Goal: Information Seeking & Learning: Learn about a topic

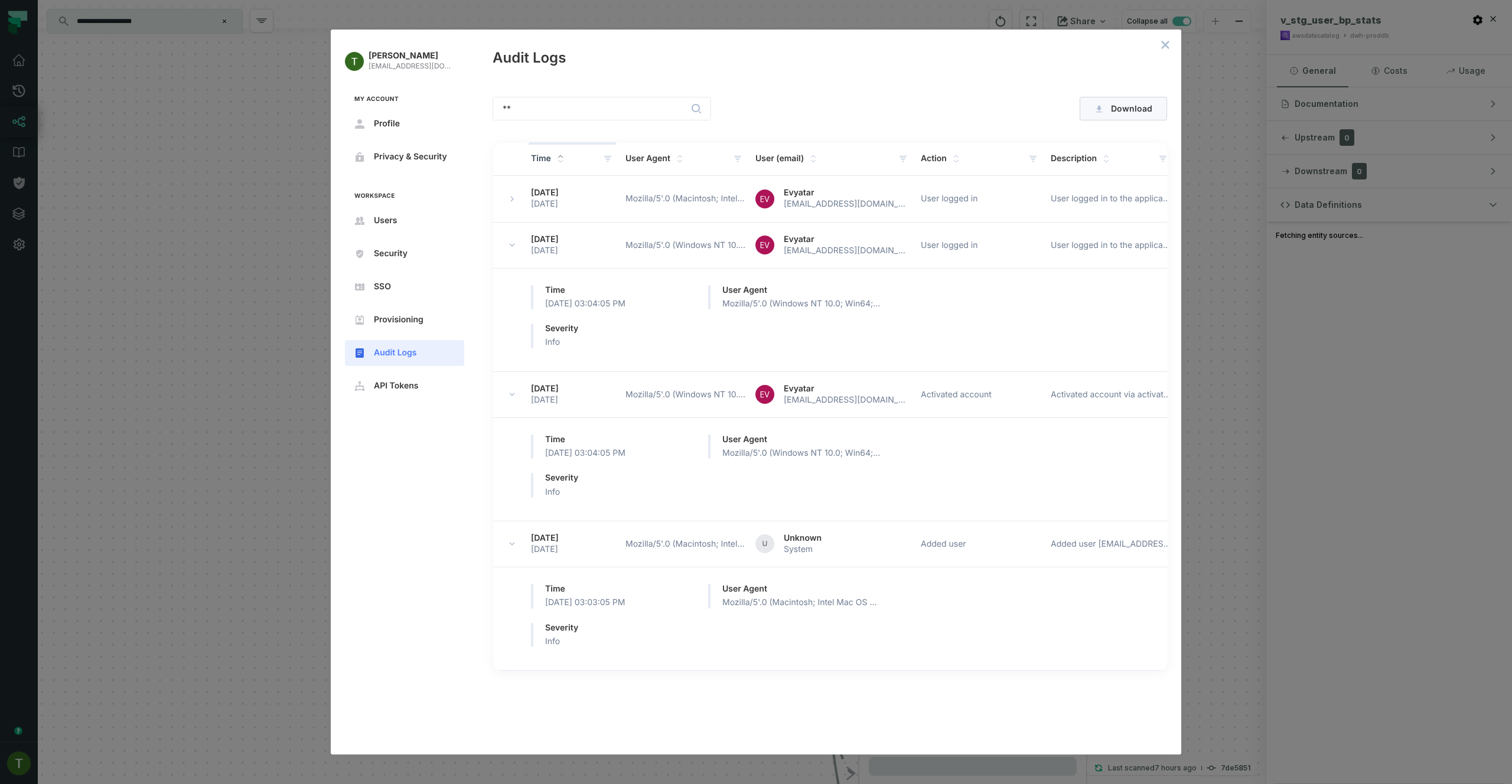
click at [216, 287] on div "Tomer Galun tomer@foundational.io My Account Profile Privacy & Security Workspa…" at bounding box center [756, 392] width 1512 height 784
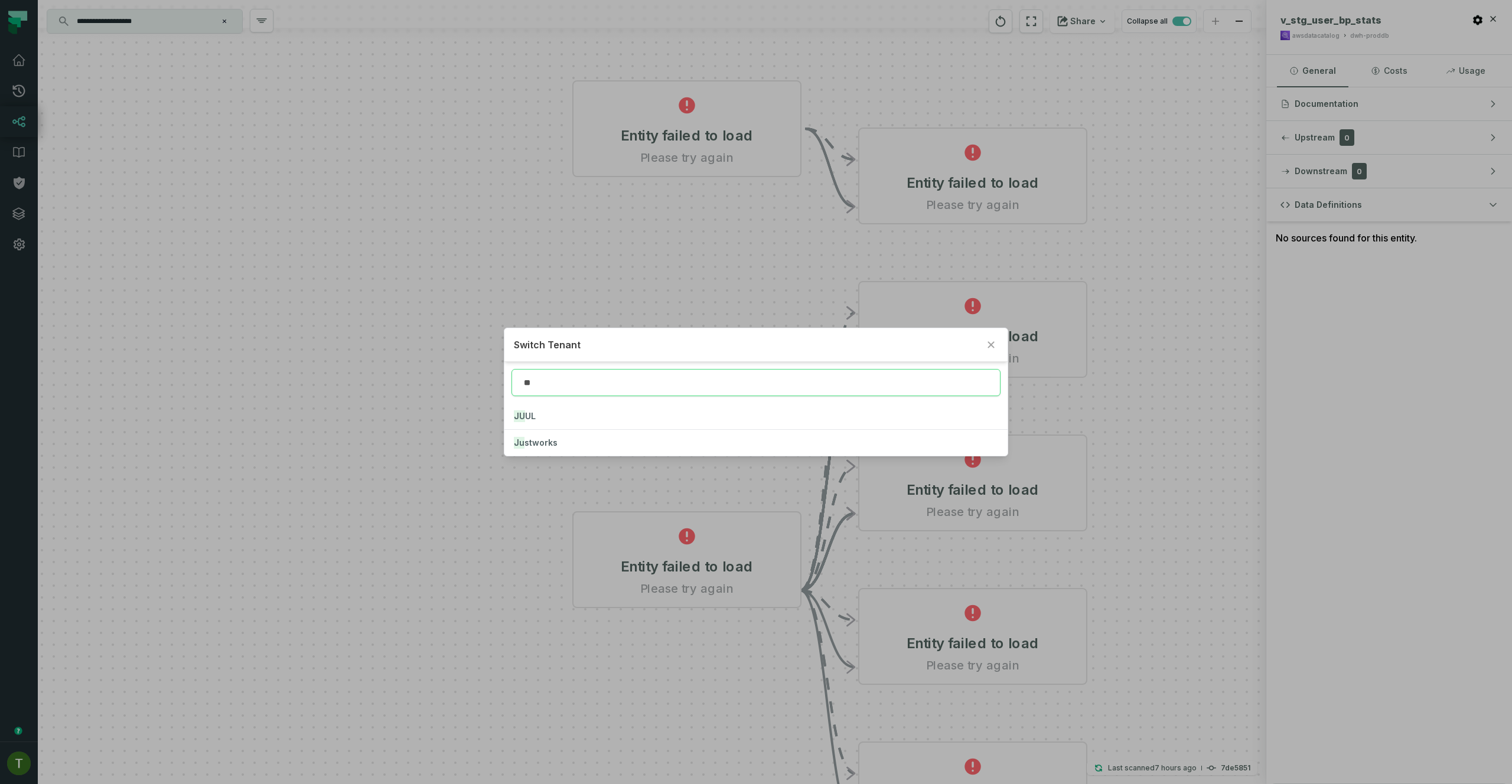
type input "**"
click button "JU UL" at bounding box center [756, 416] width 503 height 26
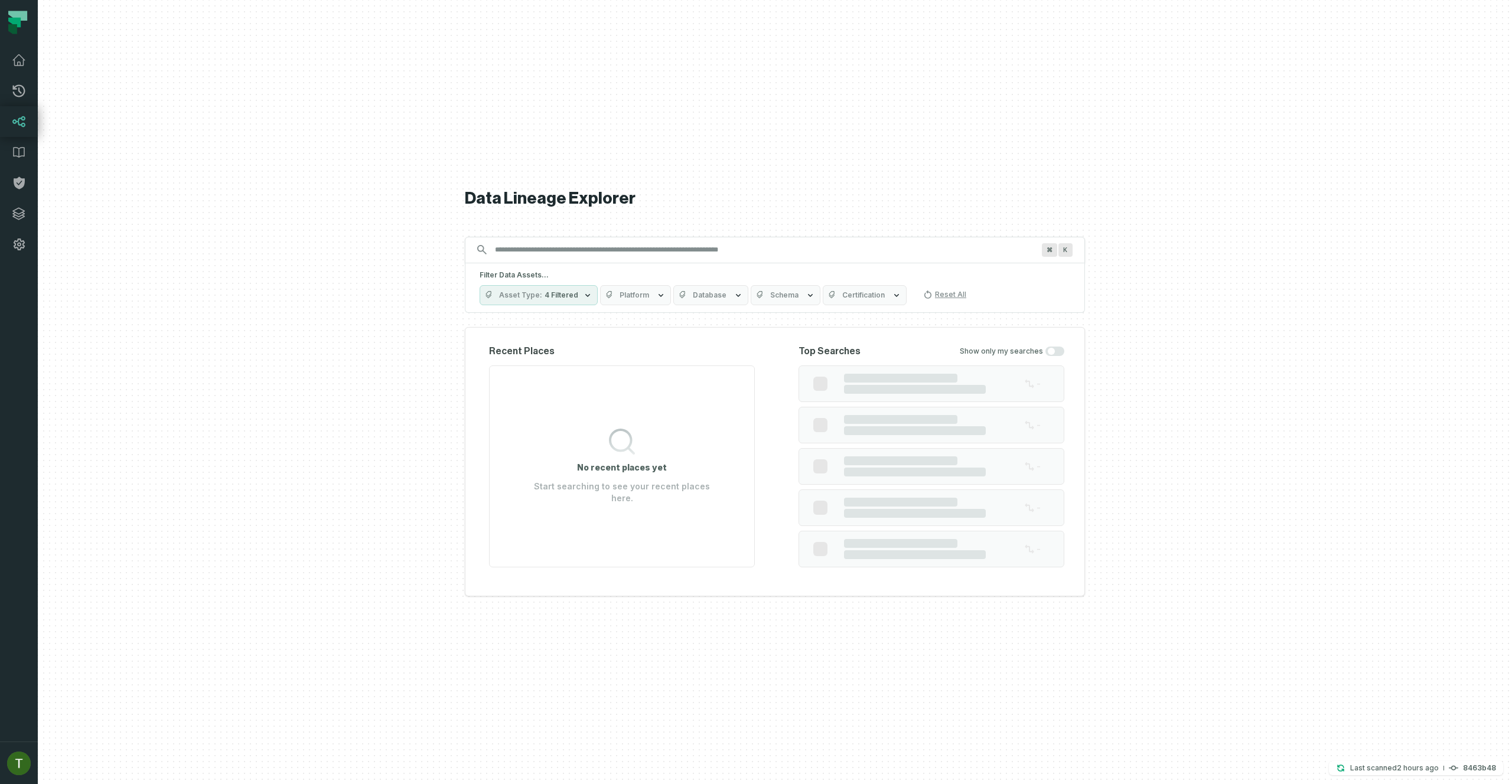
type input "**********"
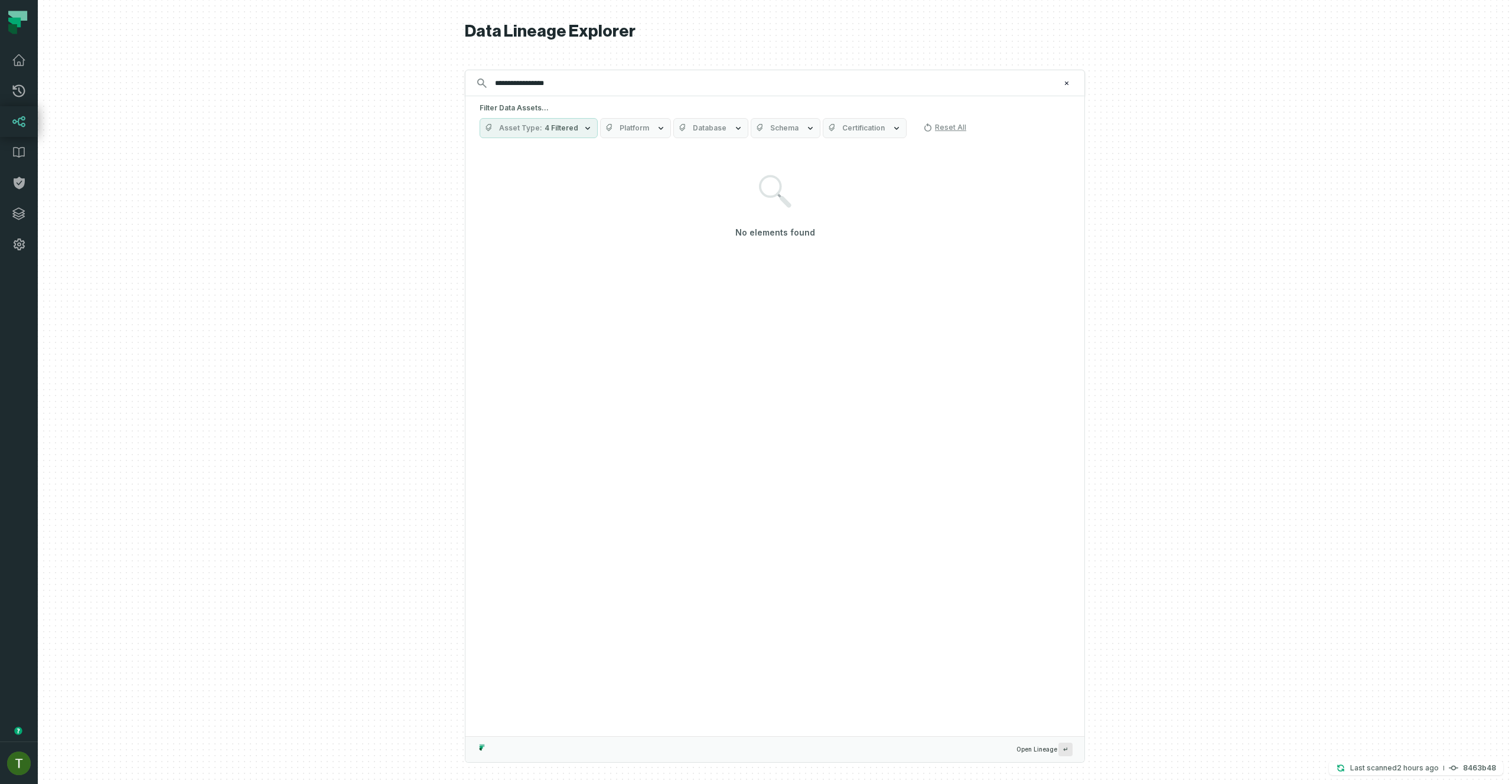
type input "**********"
click at [549, 118] on button "Asset Type 4 Filtered" at bounding box center [539, 128] width 118 height 20
click at [721, 127] on button "Database" at bounding box center [710, 128] width 75 height 20
click at [721, 127] on span "Database" at bounding box center [710, 128] width 34 height 10
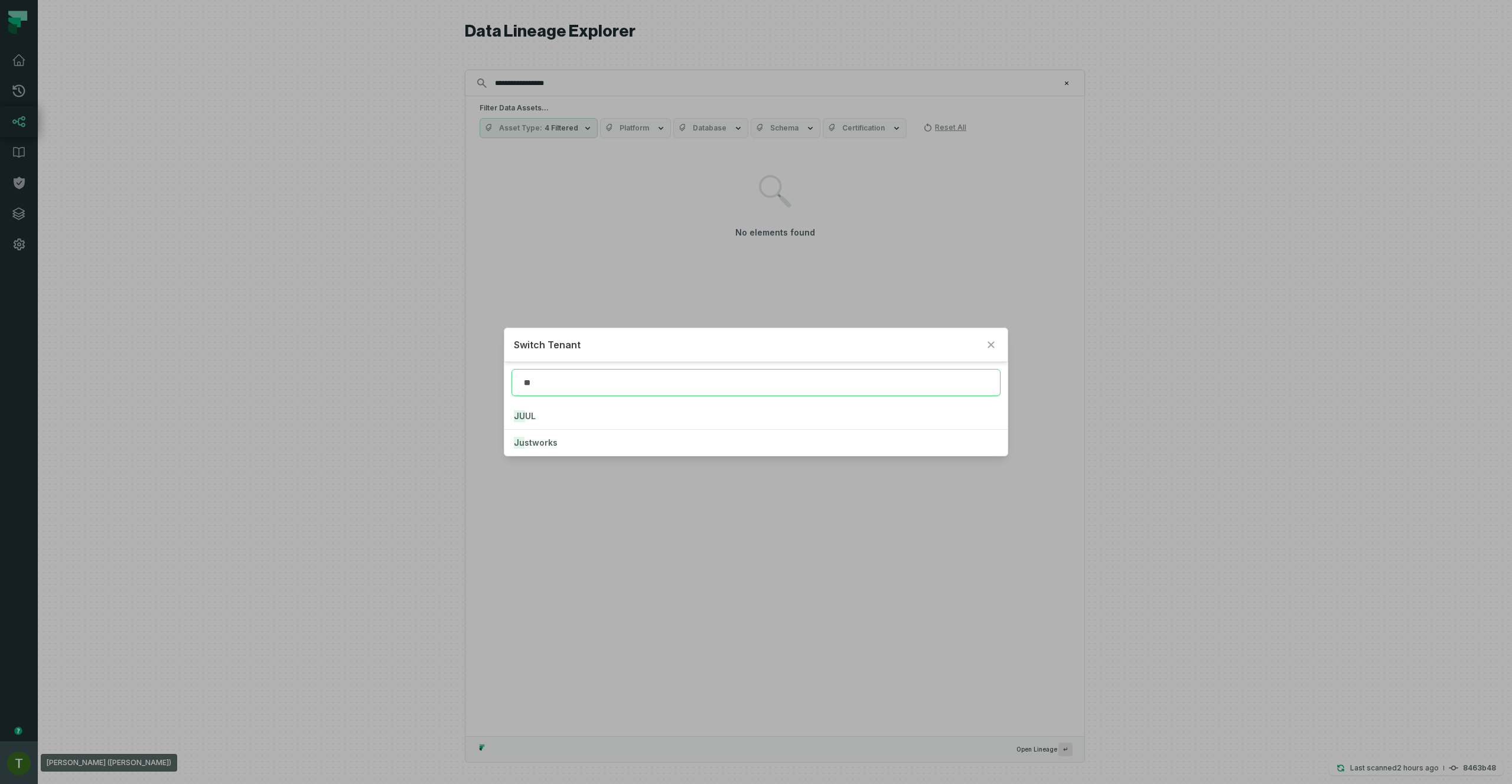
type input "**"
click button "JU UL" at bounding box center [756, 416] width 503 height 26
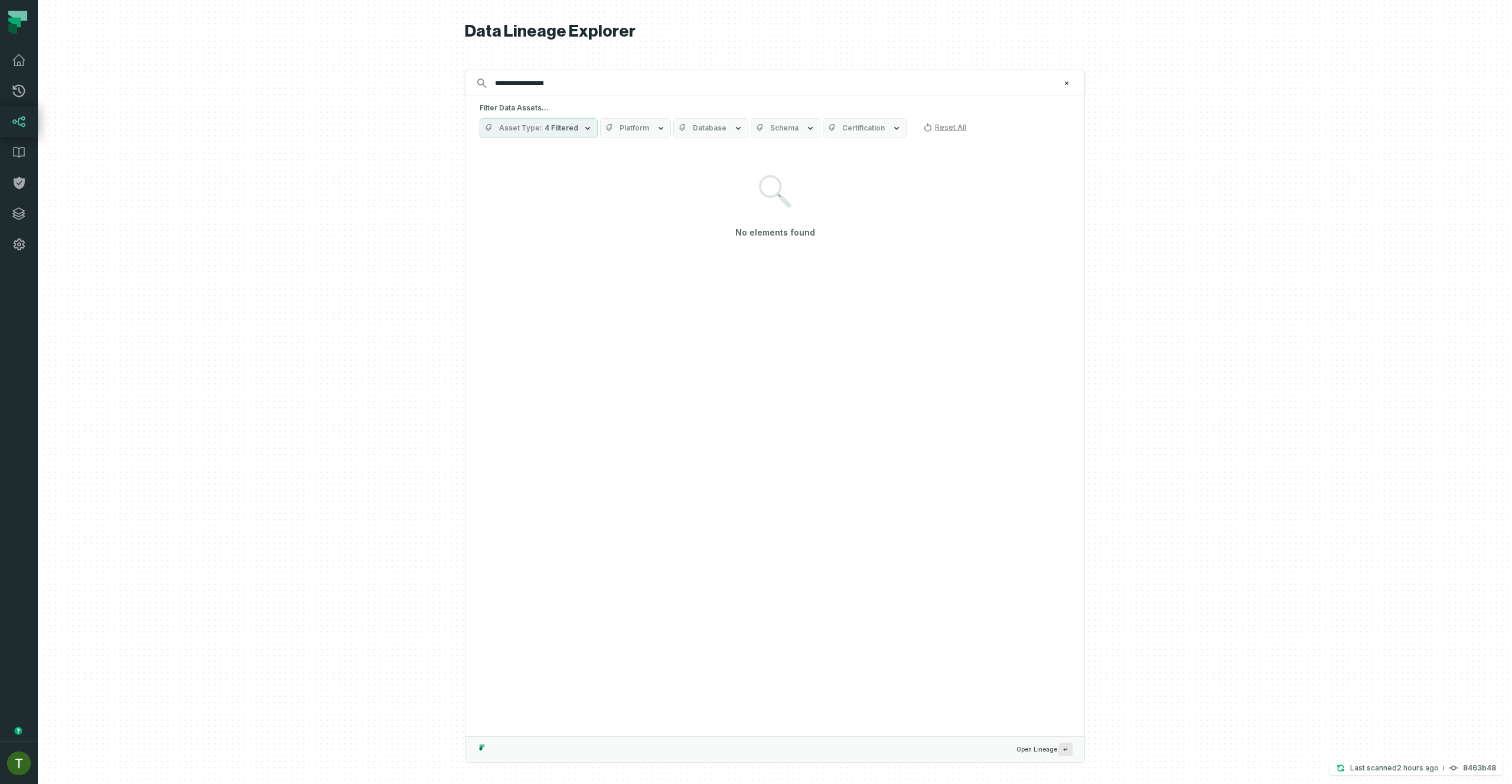
click at [231, 650] on div at bounding box center [775, 392] width 1474 height 784
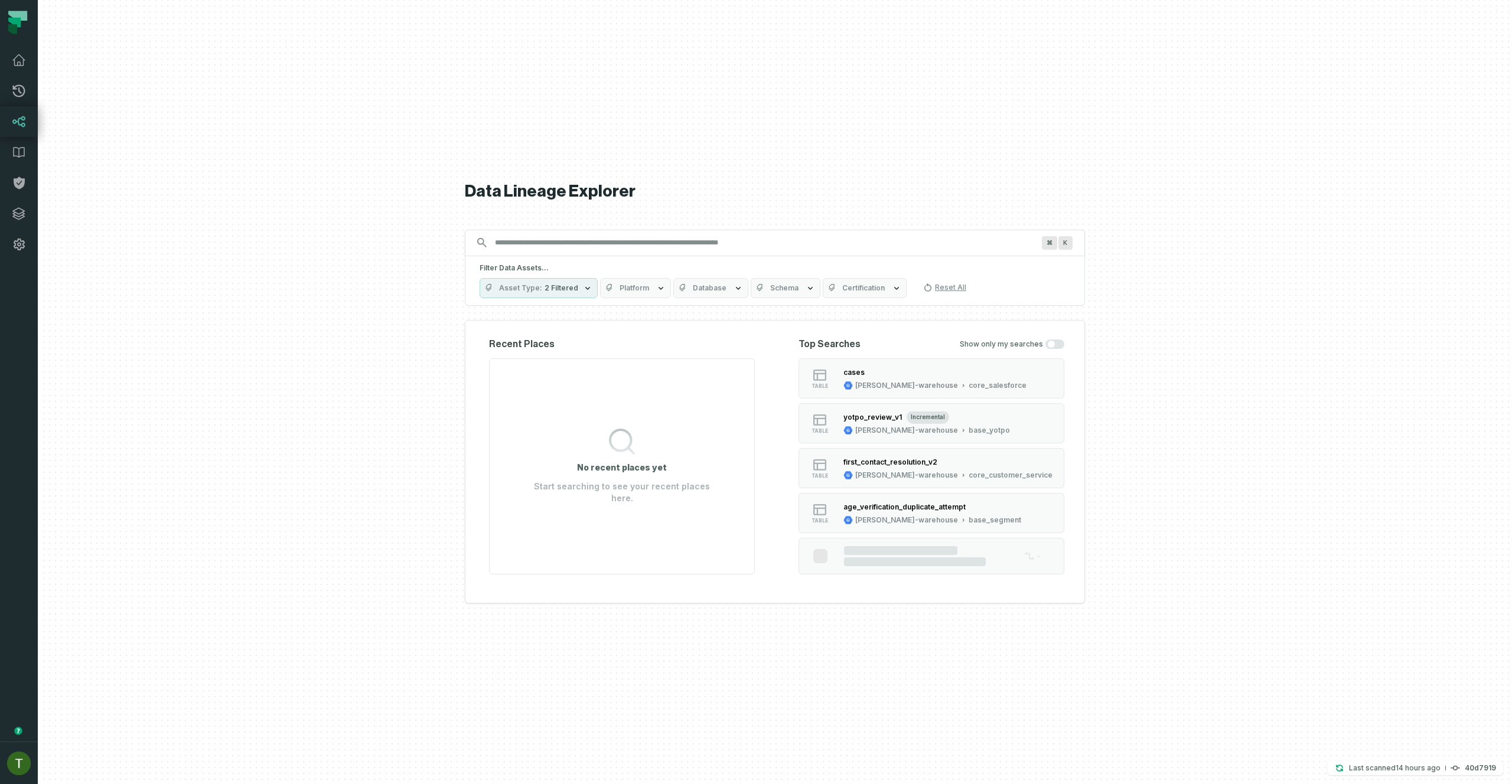
click at [718, 284] on span "Database" at bounding box center [710, 288] width 34 height 10
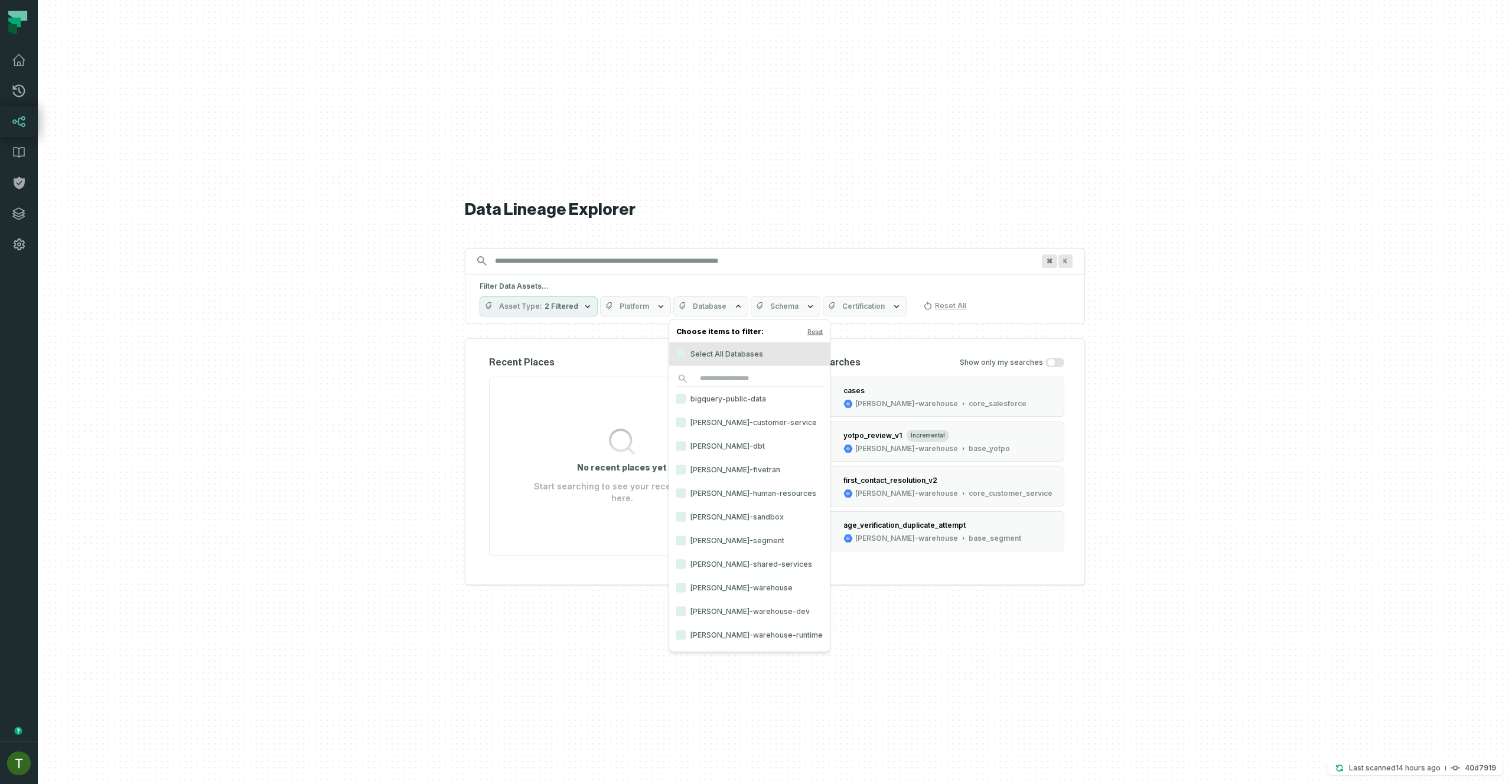
click at [718, 284] on h5 "Filter Data Assets..." at bounding box center [775, 286] width 591 height 10
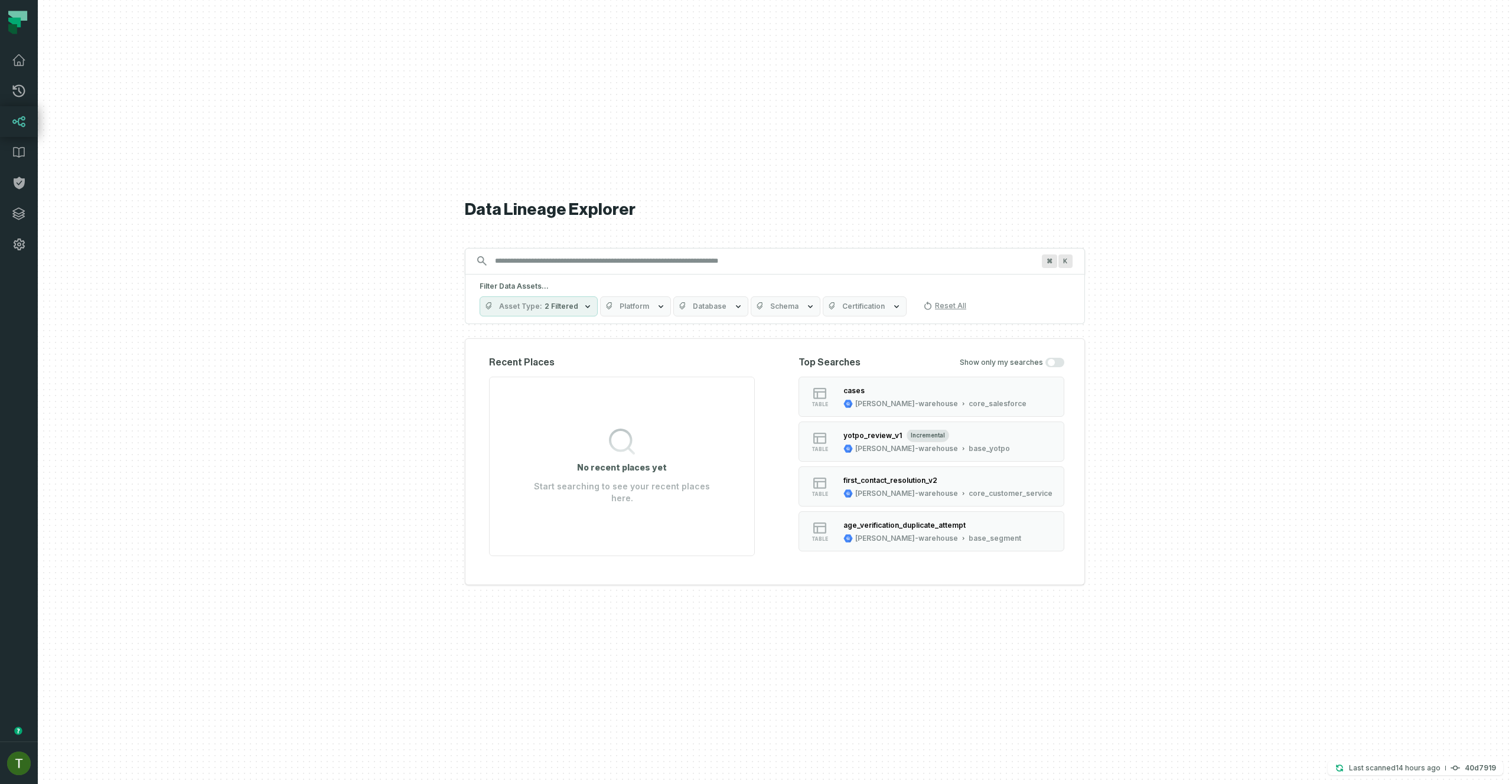
drag, startPoint x: 692, startPoint y: 248, endPoint x: 690, endPoint y: 255, distance: 7.3
click at [691, 248] on div "⌘ K" at bounding box center [774, 262] width 620 height 27
click at [690, 256] on input "Discovery Provider cmdk menu" at bounding box center [764, 260] width 553 height 19
paste input "**********"
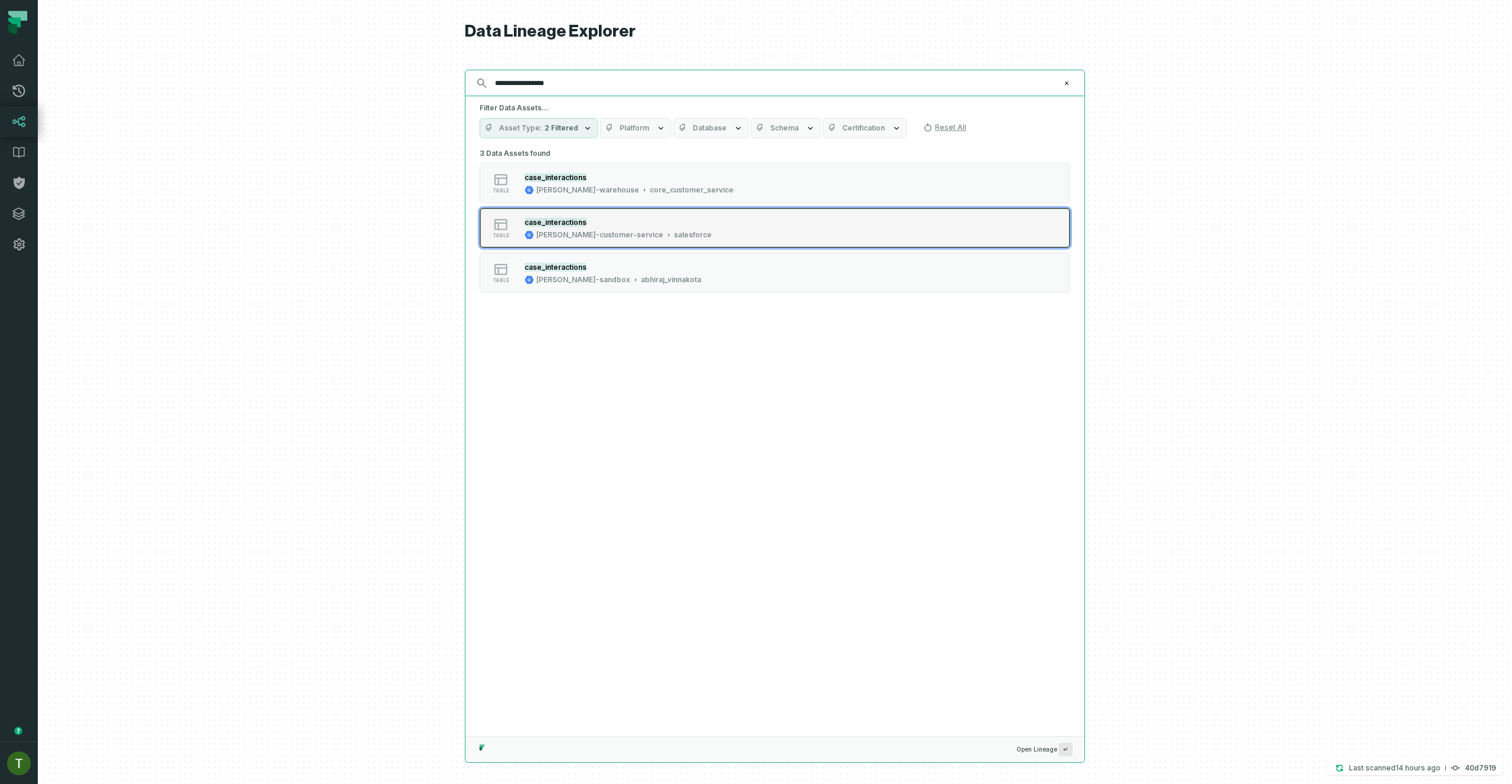
type input "**********"
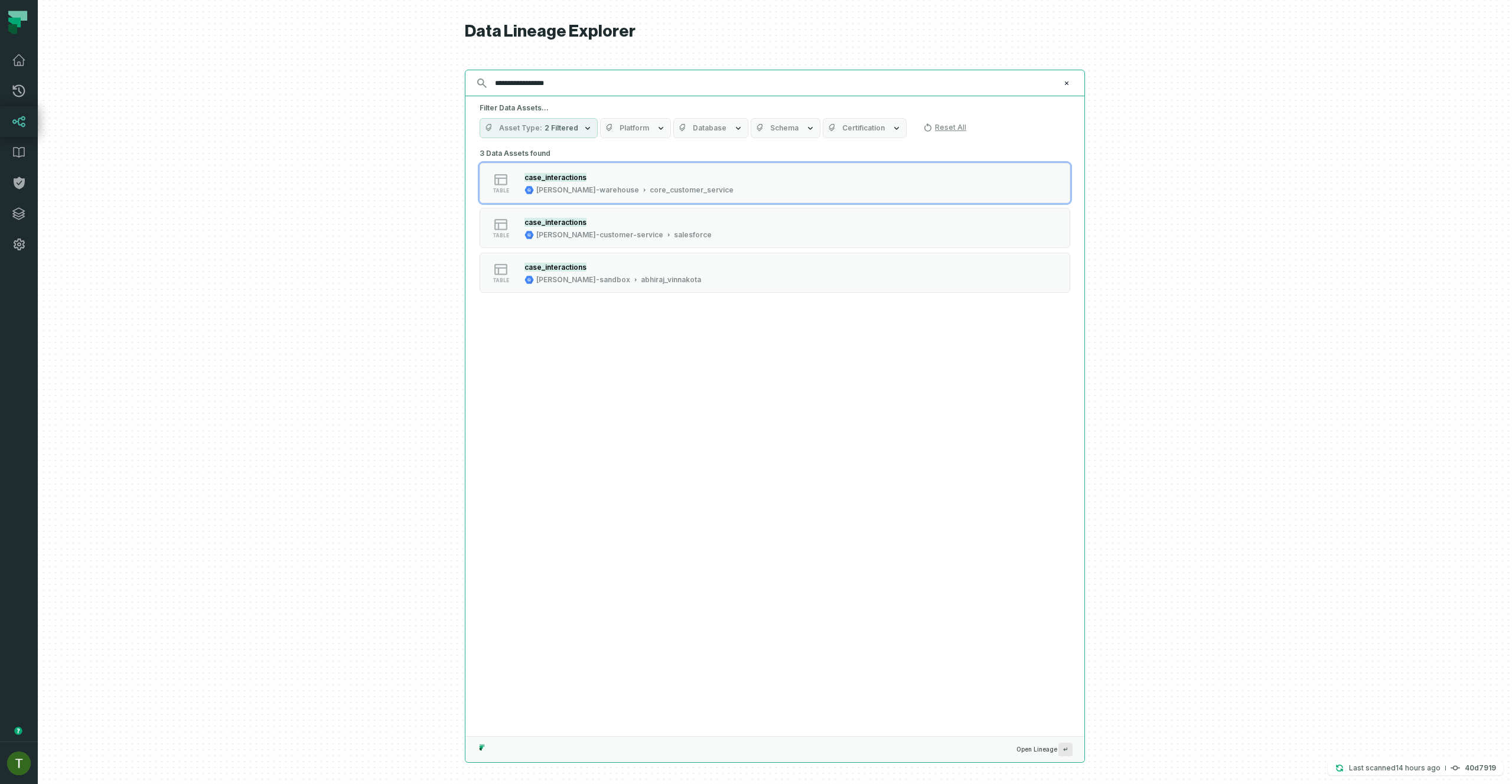
click at [597, 84] on input "**********" at bounding box center [773, 83] width 571 height 19
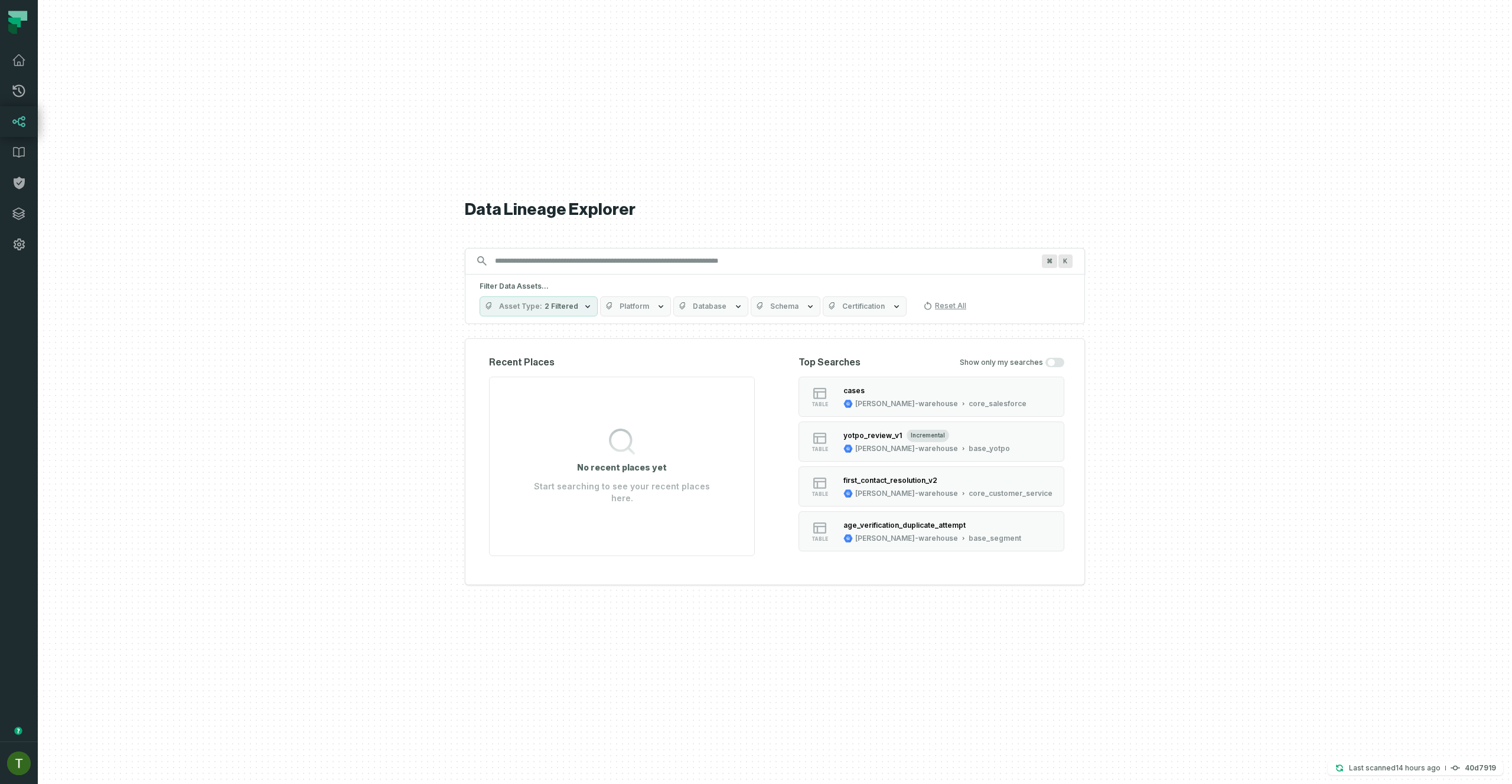
click at [758, 306] on icon "button" at bounding box center [761, 307] width 10 height 10
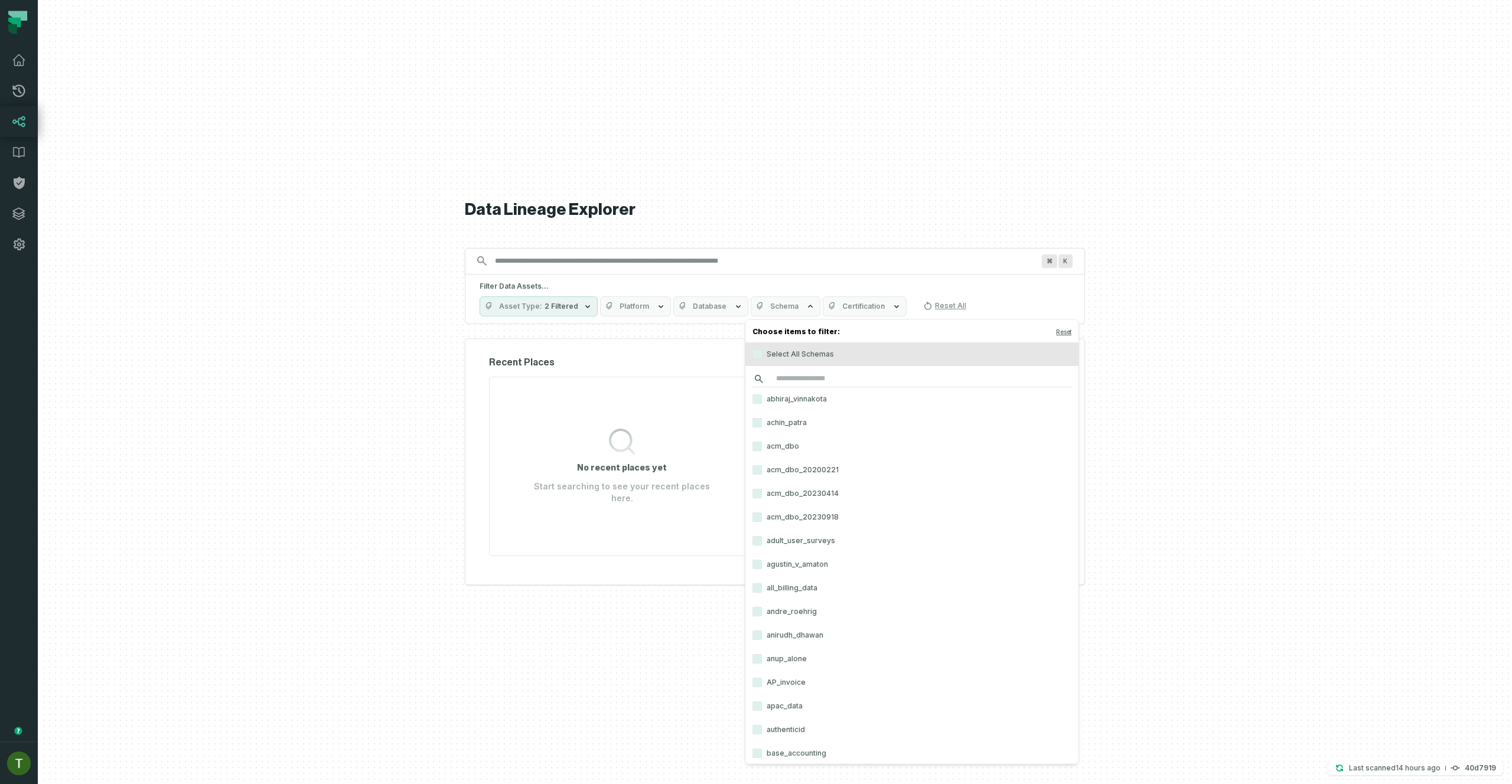
click at [796, 381] on input "search" at bounding box center [912, 379] width 319 height 16
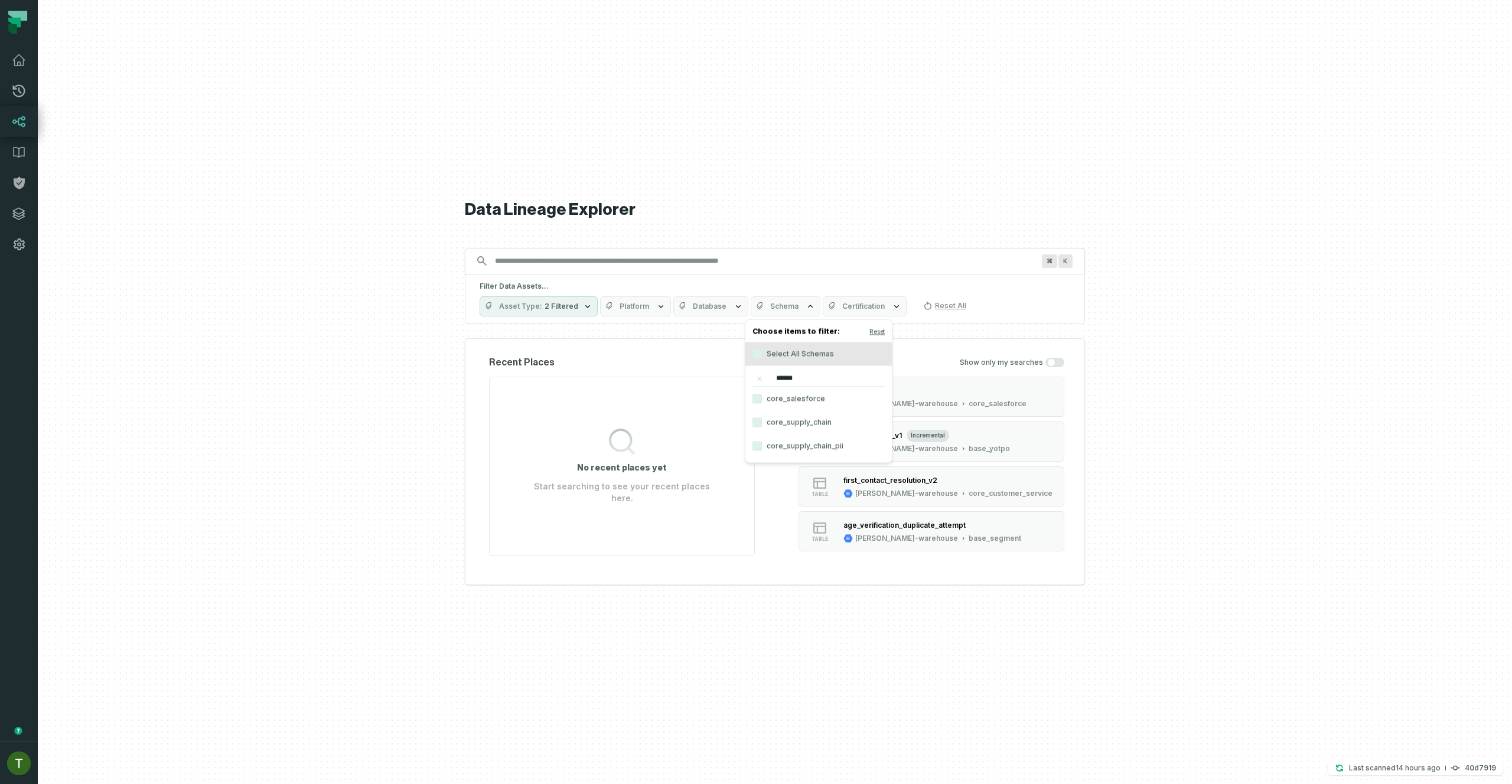
type input "******"
click at [813, 394] on label "core_salesforce" at bounding box center [819, 399] width 146 height 24
click at [762, 394] on button "core_salesforce" at bounding box center [757, 399] width 10 height 10
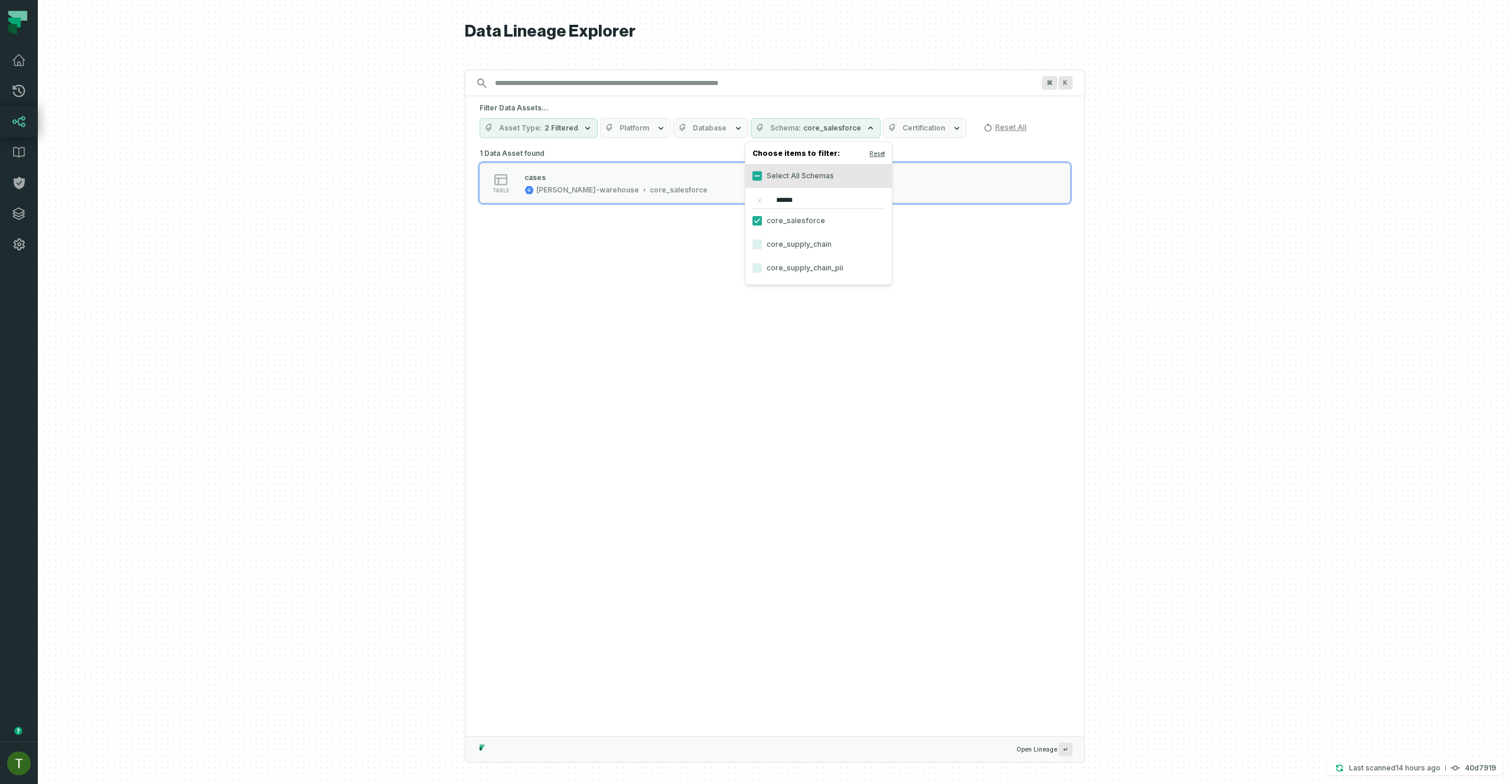
click at [1137, 341] on div at bounding box center [775, 392] width 1474 height 784
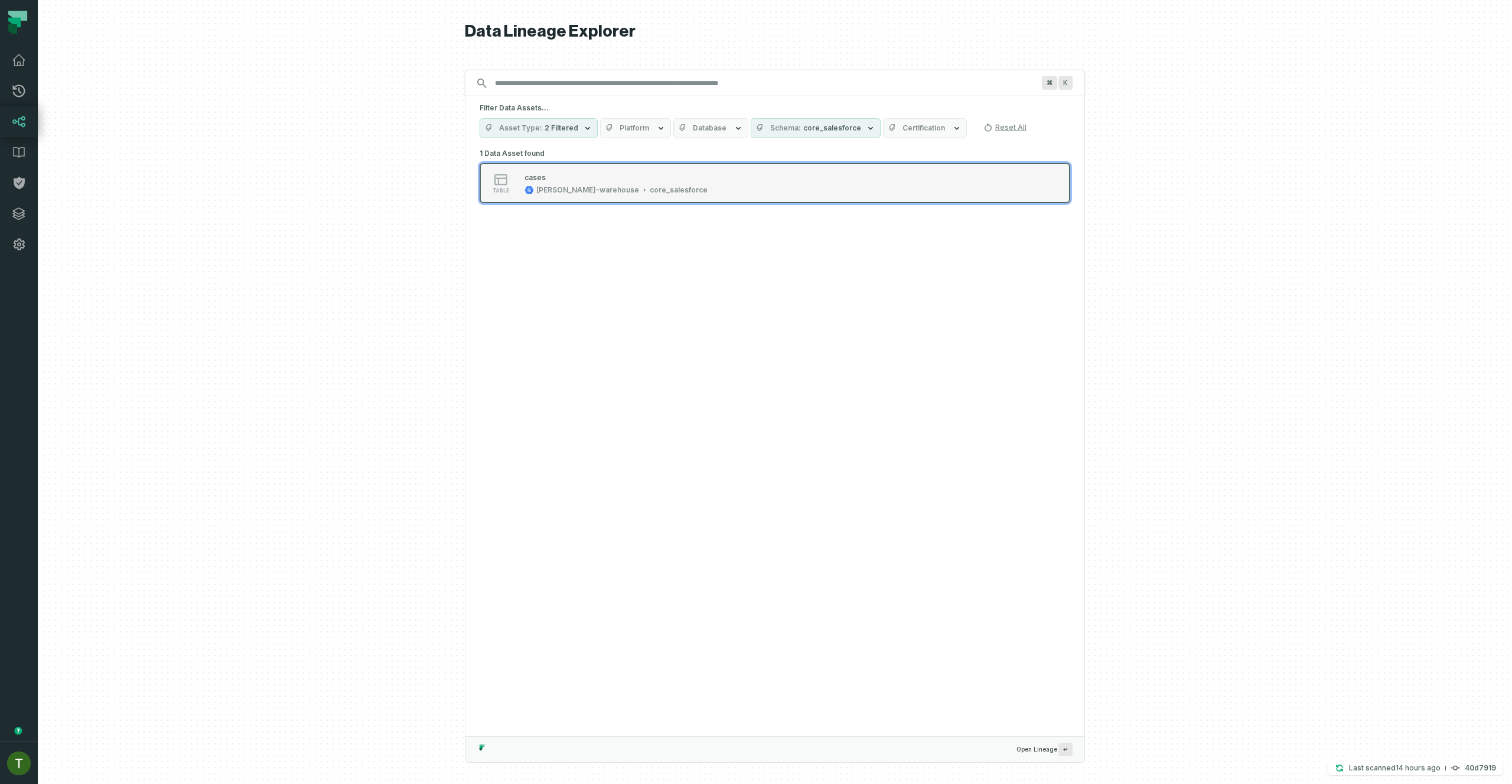
click at [660, 193] on div "table cases [PERSON_NAME]-warehouse core_salesforce" at bounding box center [629, 182] width 295 height 24
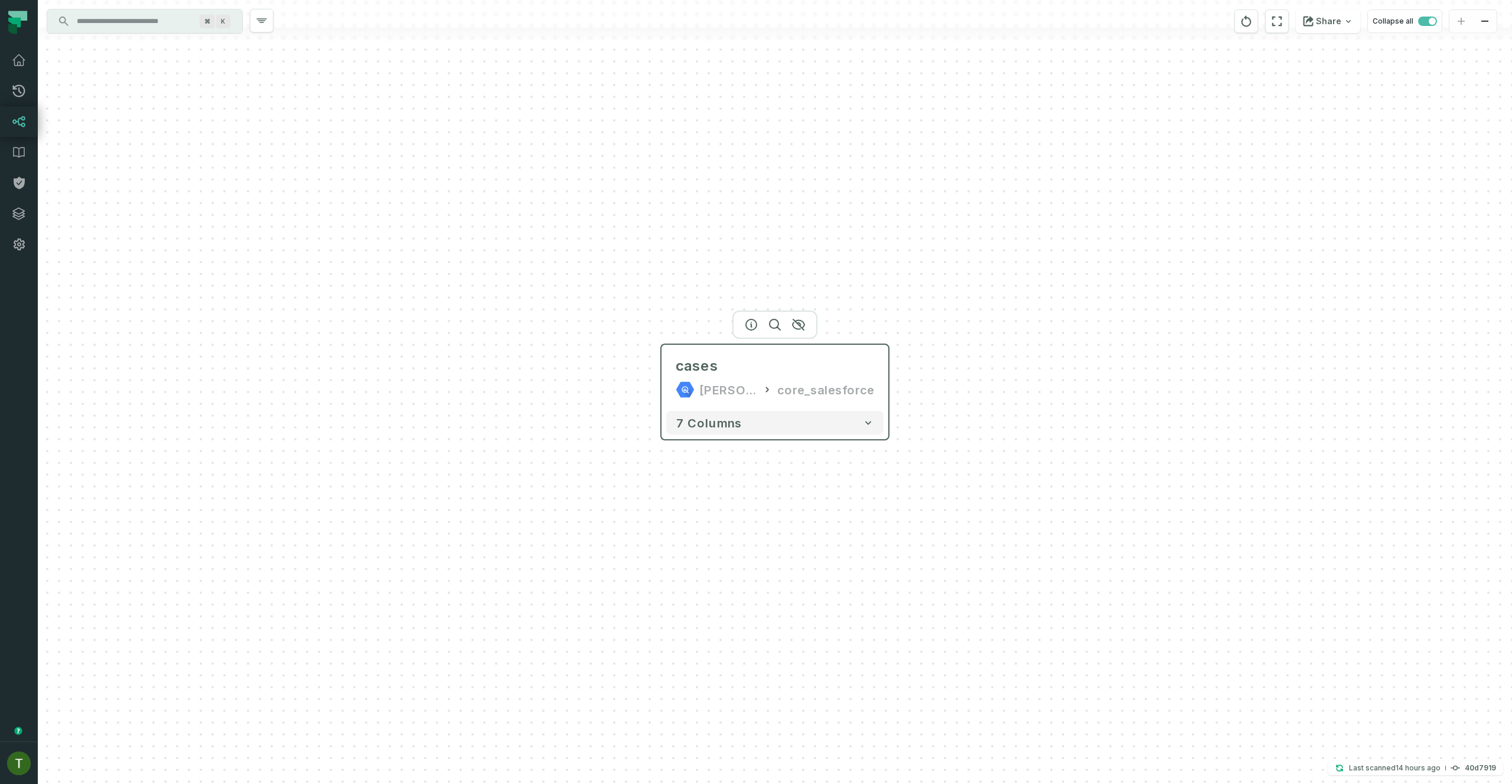
click at [802, 408] on div "7 columns" at bounding box center [774, 423] width 227 height 33
click at [730, 348] on header "cases [PERSON_NAME]-warehouse core_salesforce +" at bounding box center [774, 376] width 227 height 62
click at [744, 330] on div at bounding box center [774, 324] width 85 height 28
click at [747, 327] on icon "button" at bounding box center [751, 324] width 11 height 11
click at [749, 324] on icon "button" at bounding box center [751, 323] width 14 height 14
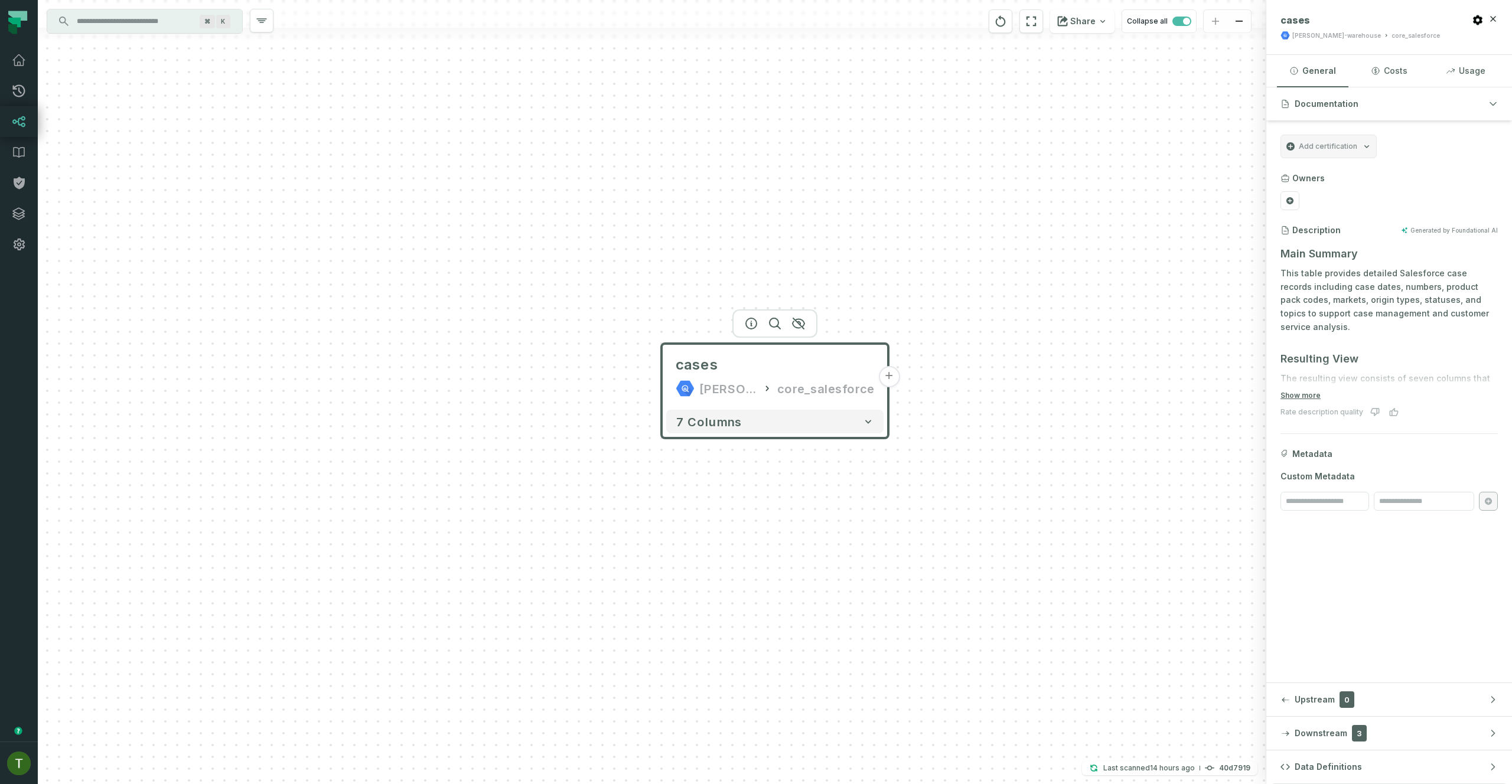
click at [890, 372] on button "+" at bounding box center [889, 376] width 21 height 21
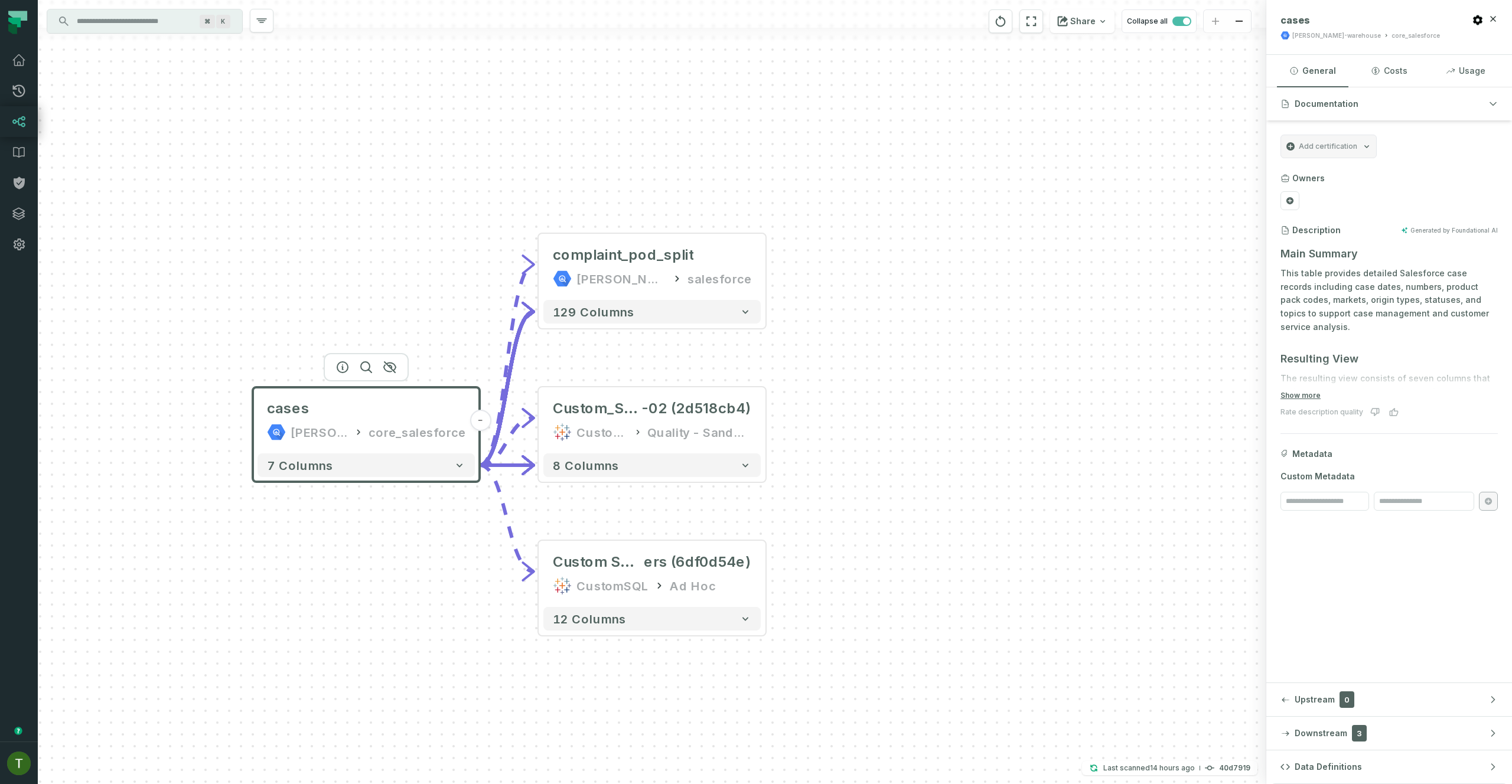
click at [534, 567] on div "+ complaint_pod_split [PERSON_NAME]-customer-service salesforce 129 columns + C…" at bounding box center [652, 392] width 1228 height 784
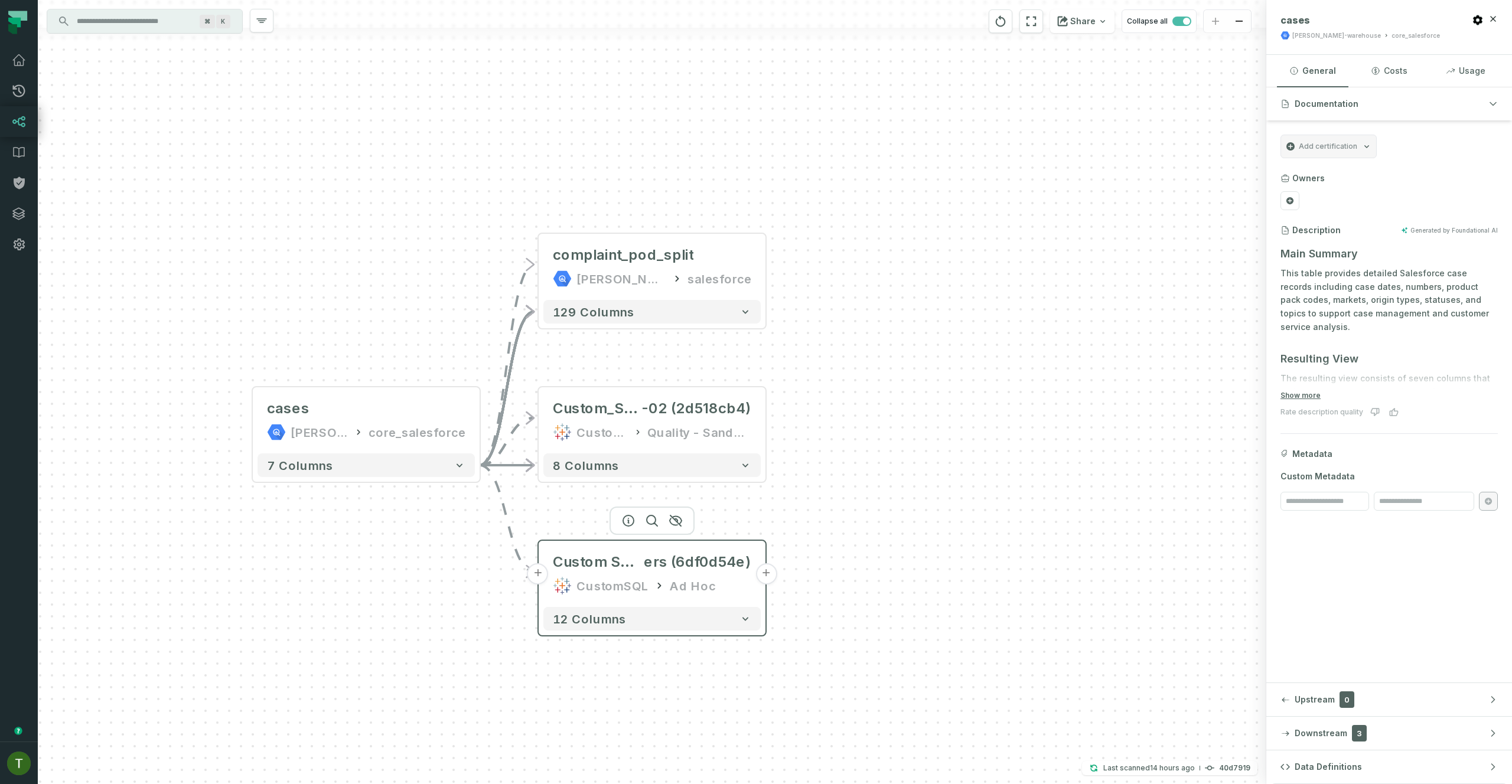
click at [542, 573] on button "+" at bounding box center [538, 574] width 21 height 21
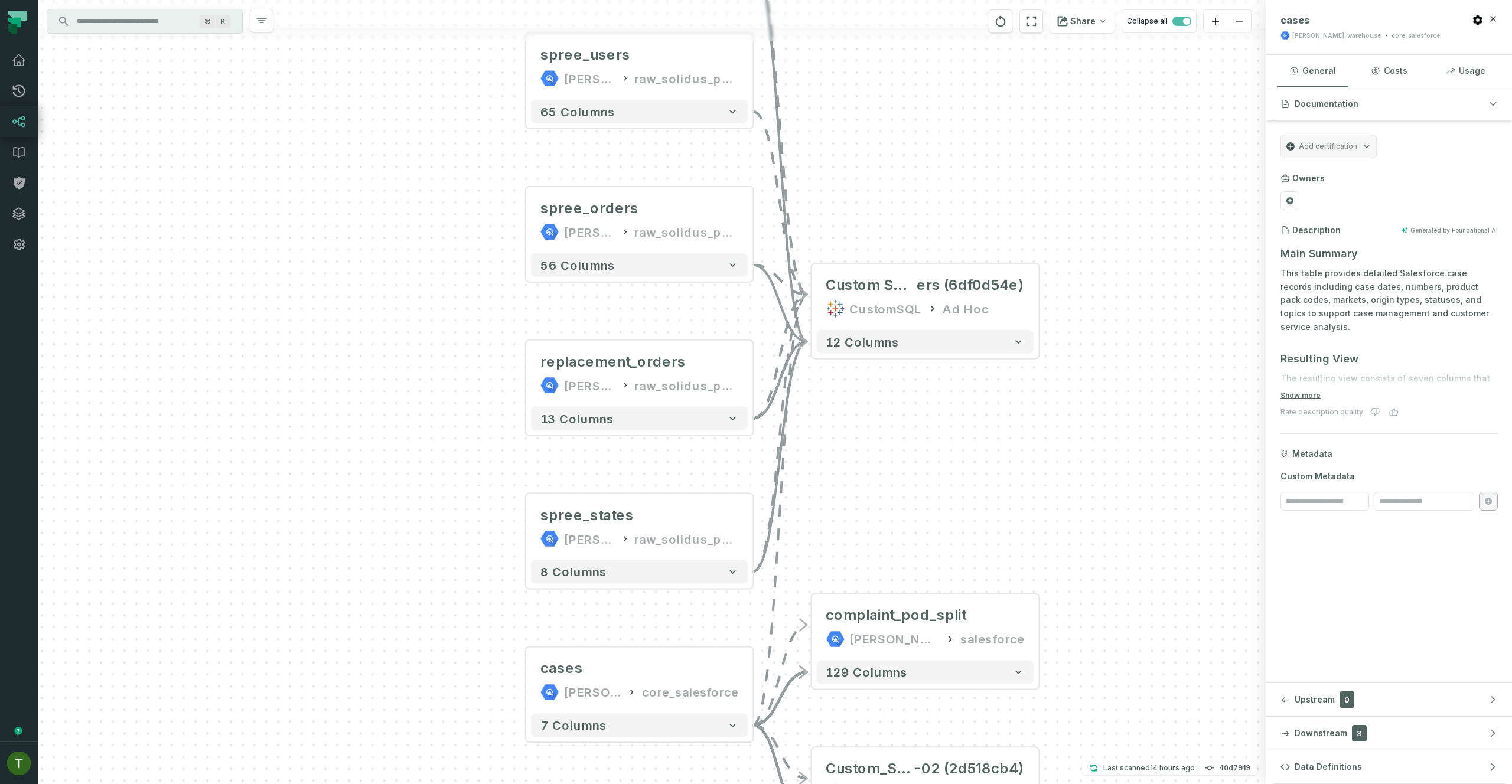
drag, startPoint x: 974, startPoint y: 576, endPoint x: 957, endPoint y: 300, distance: 276.5
click at [957, 300] on div "... spree_states [PERSON_NAME]-warehouse raw_solidus_public ... 8 columns ... r…" at bounding box center [652, 392] width 1228 height 784
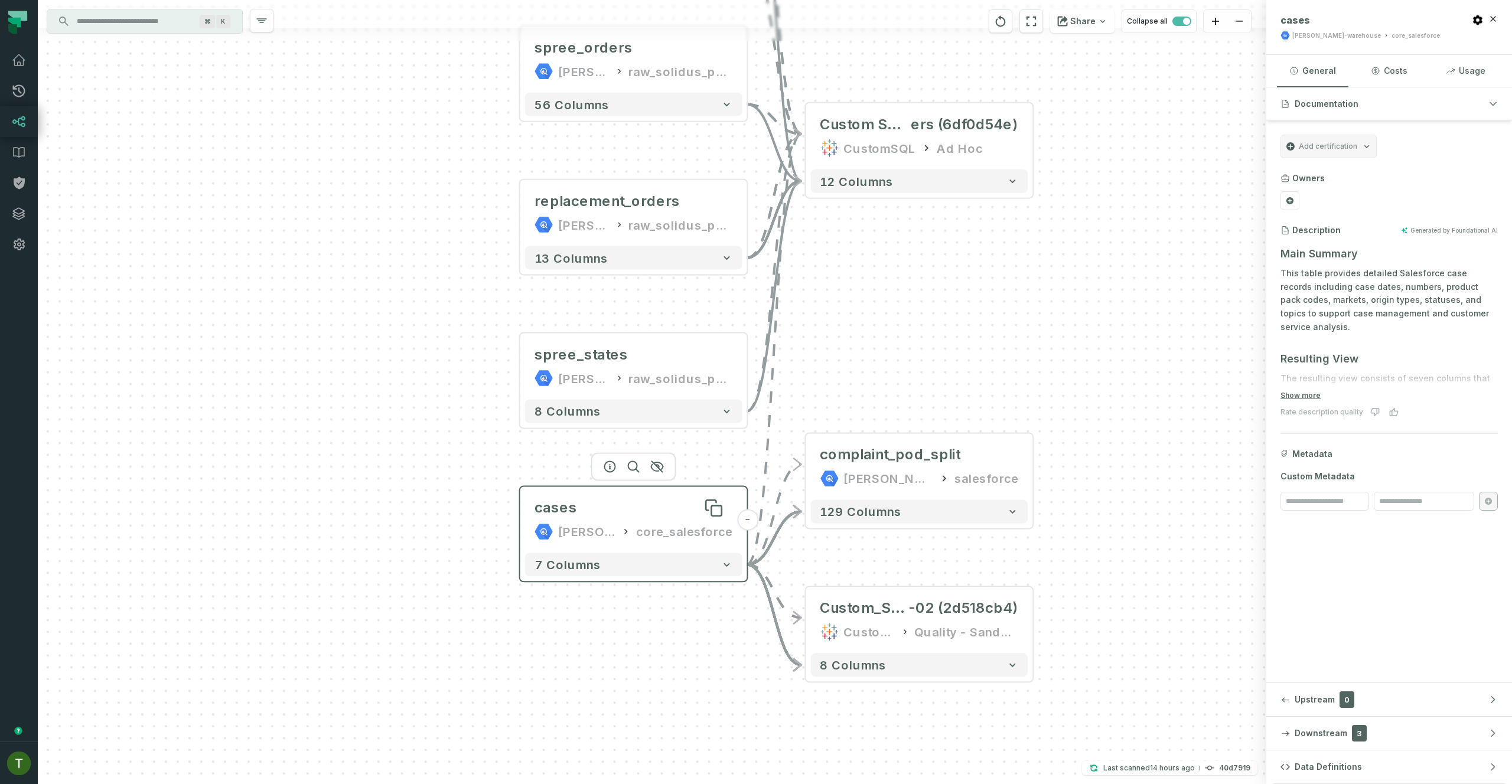
click at [600, 504] on div "cases" at bounding box center [634, 507] width 198 height 19
click at [1343, 776] on button "Data Definitions" at bounding box center [1389, 766] width 246 height 33
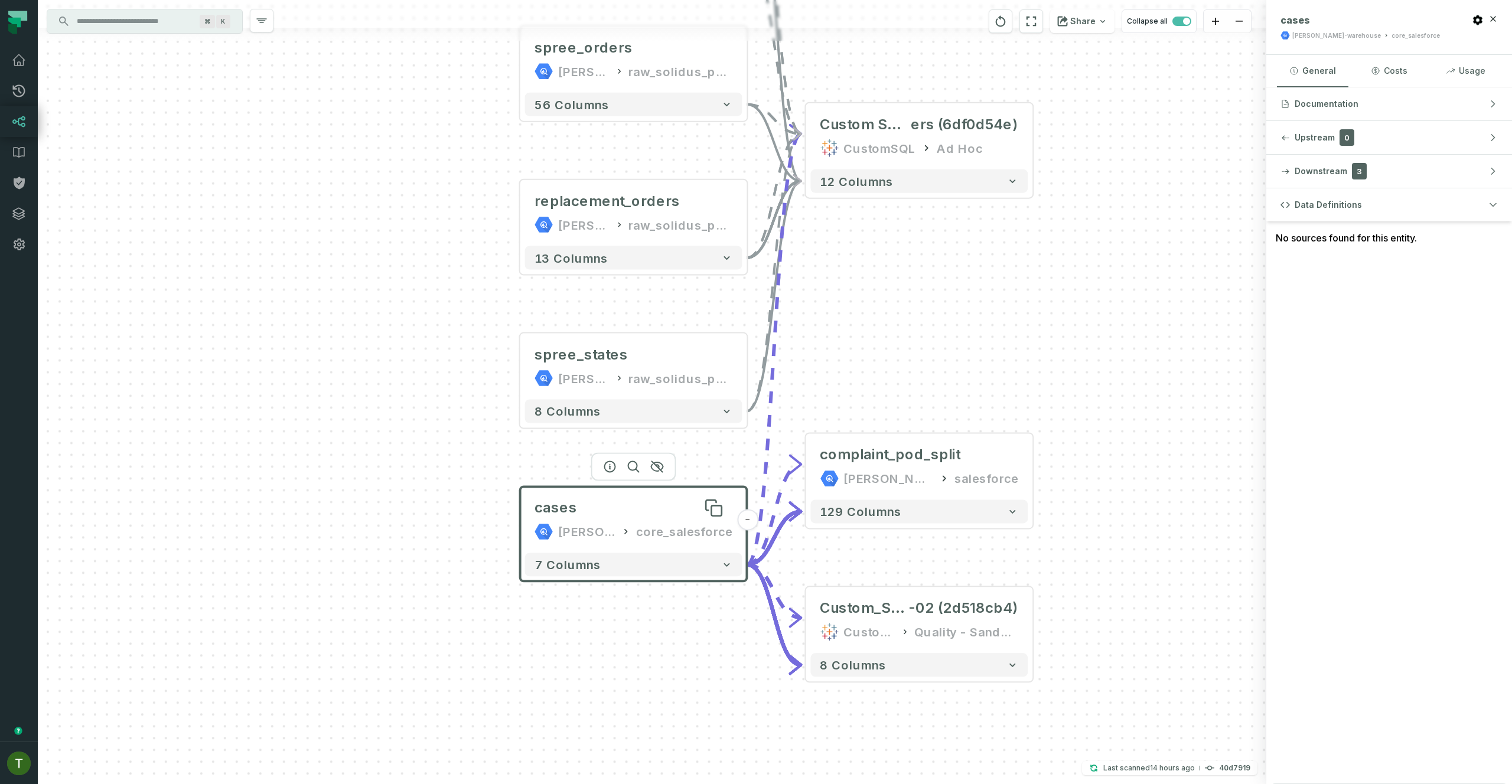
click at [686, 514] on div "cases" at bounding box center [634, 507] width 198 height 19
click at [902, 461] on div "complaint_pod_split" at bounding box center [890, 454] width 141 height 19
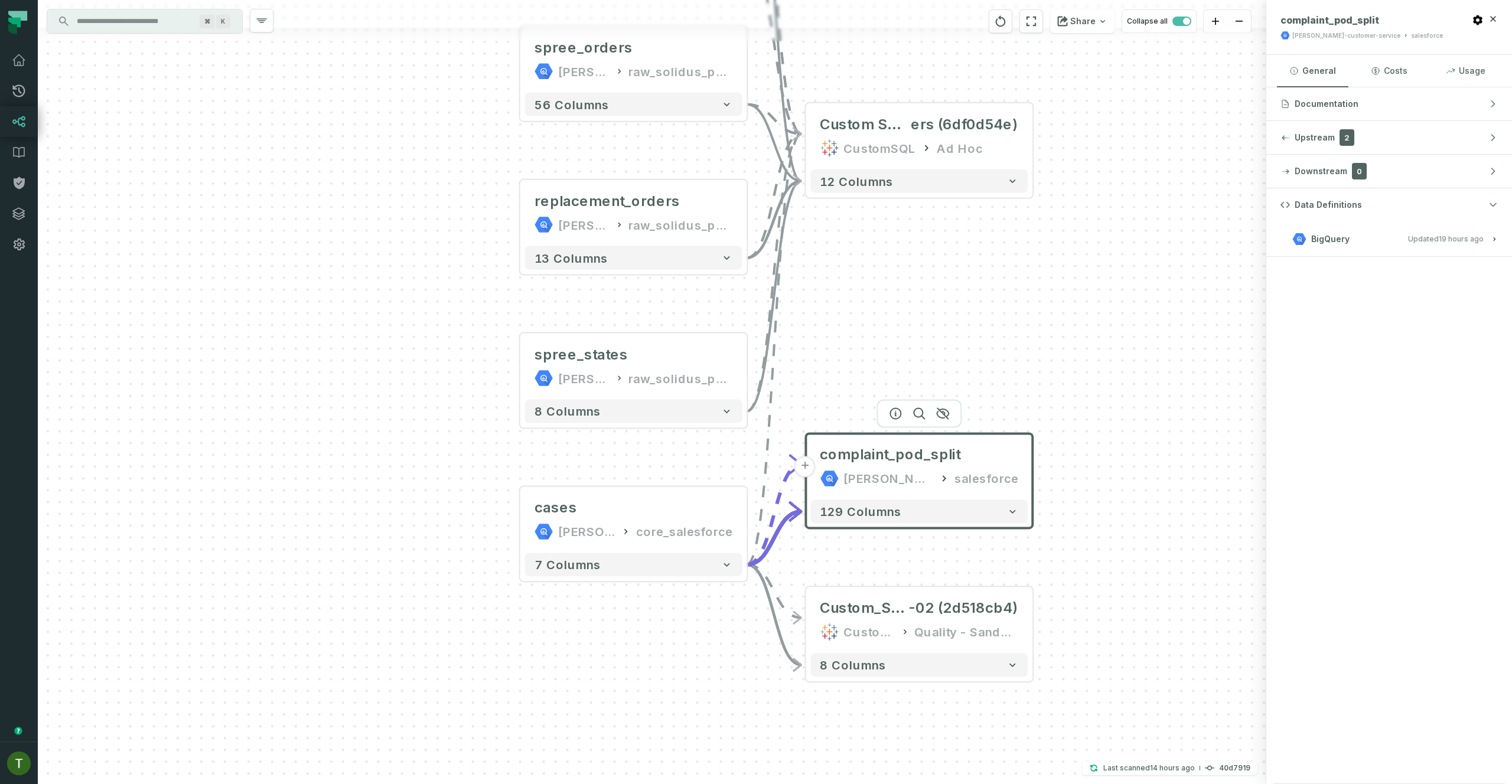
click at [1408, 242] on button "BigQuery Updated [DATE] 1:03:12 AM" at bounding box center [1389, 239] width 217 height 16
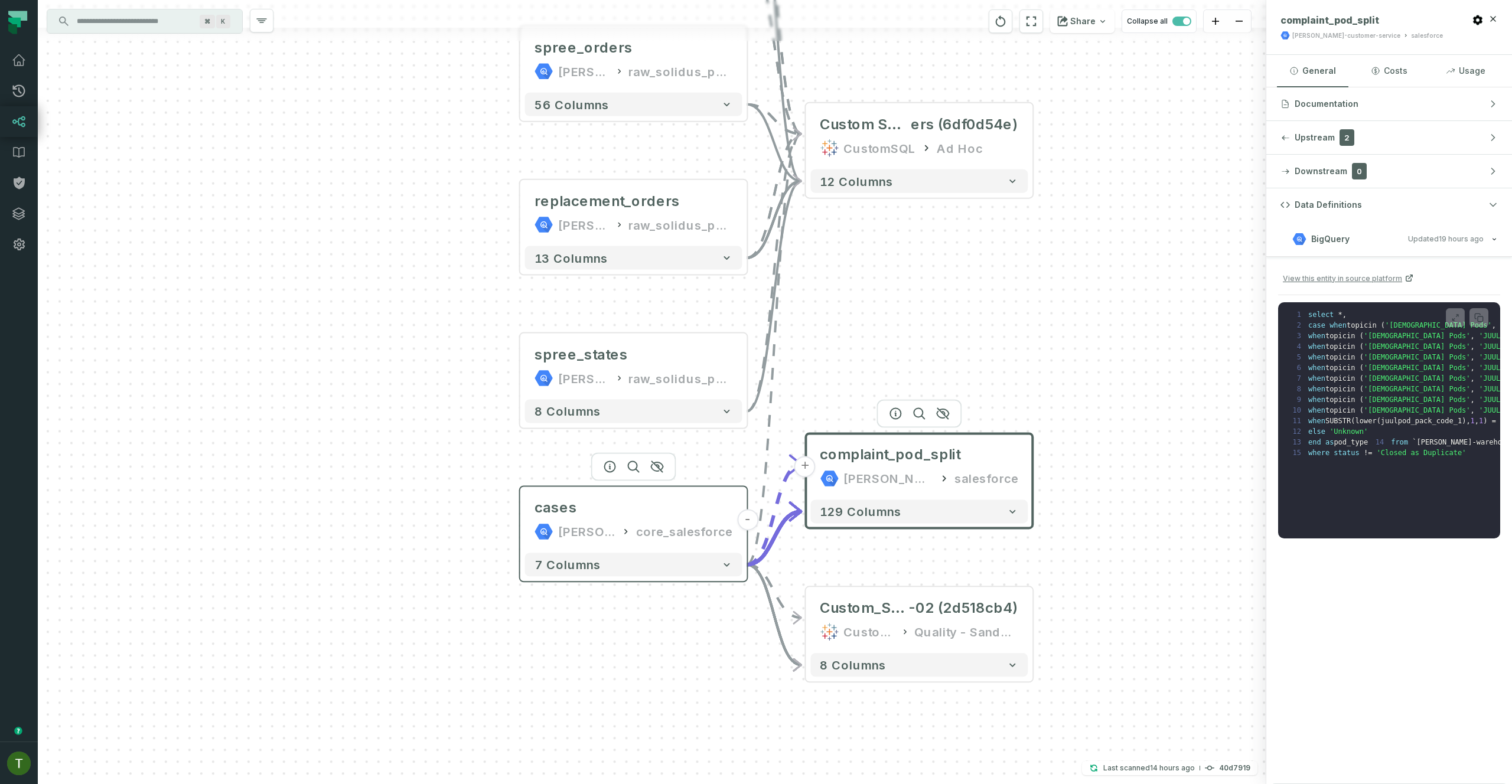
click at [599, 541] on div "cases [PERSON_NAME]-warehouse core_salesforce" at bounding box center [634, 519] width 217 height 57
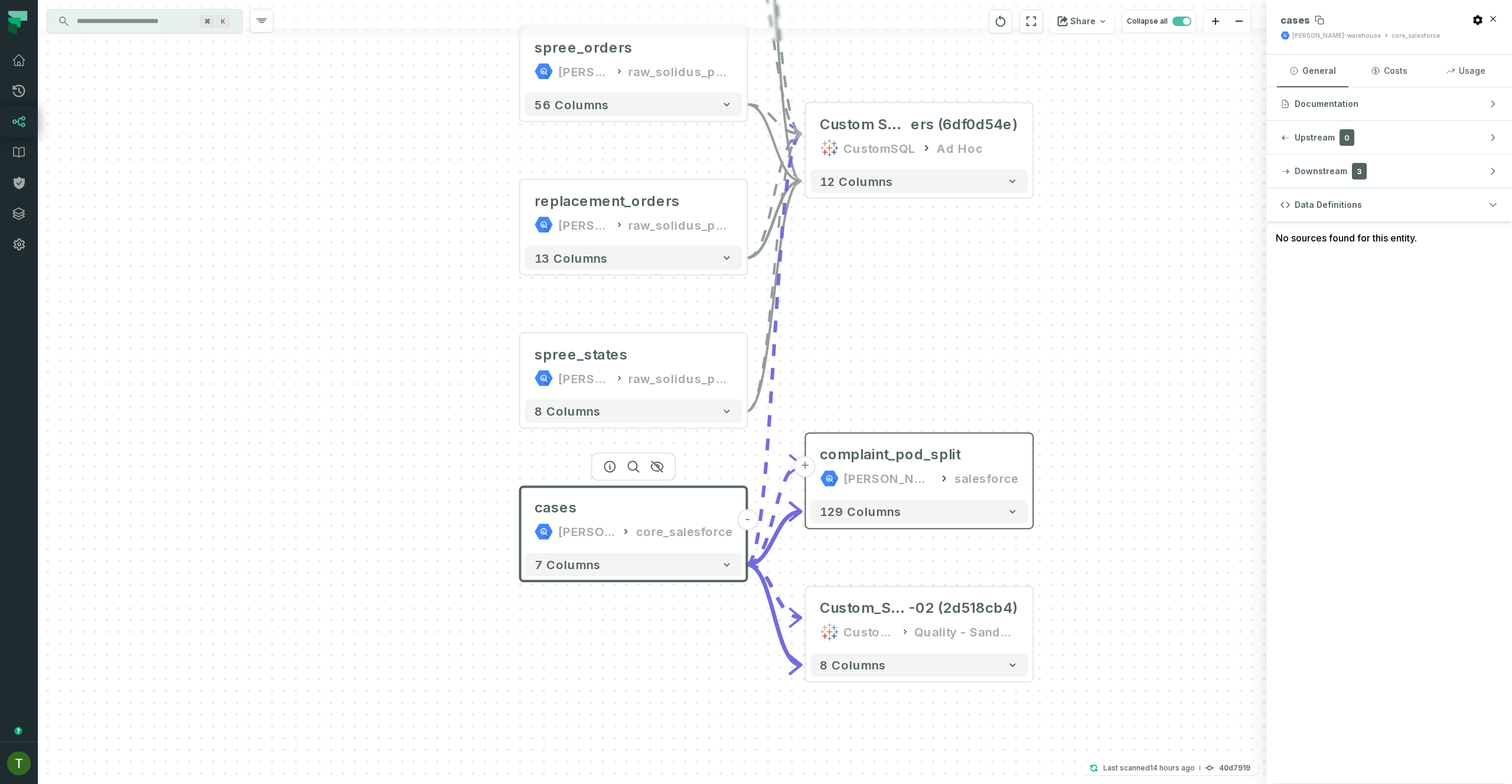
click at [1367, 23] on div "cases" at bounding box center [1367, 20] width 175 height 12
click at [1368, 30] on div "cases [PERSON_NAME]-warehouse core_salesforce" at bounding box center [1367, 27] width 175 height 26
click at [1368, 31] on div "[PERSON_NAME]-warehouse core_salesforce" at bounding box center [1360, 36] width 159 height 10
copy div "core_salesforce"
